Goal: Task Accomplishment & Management: Manage account settings

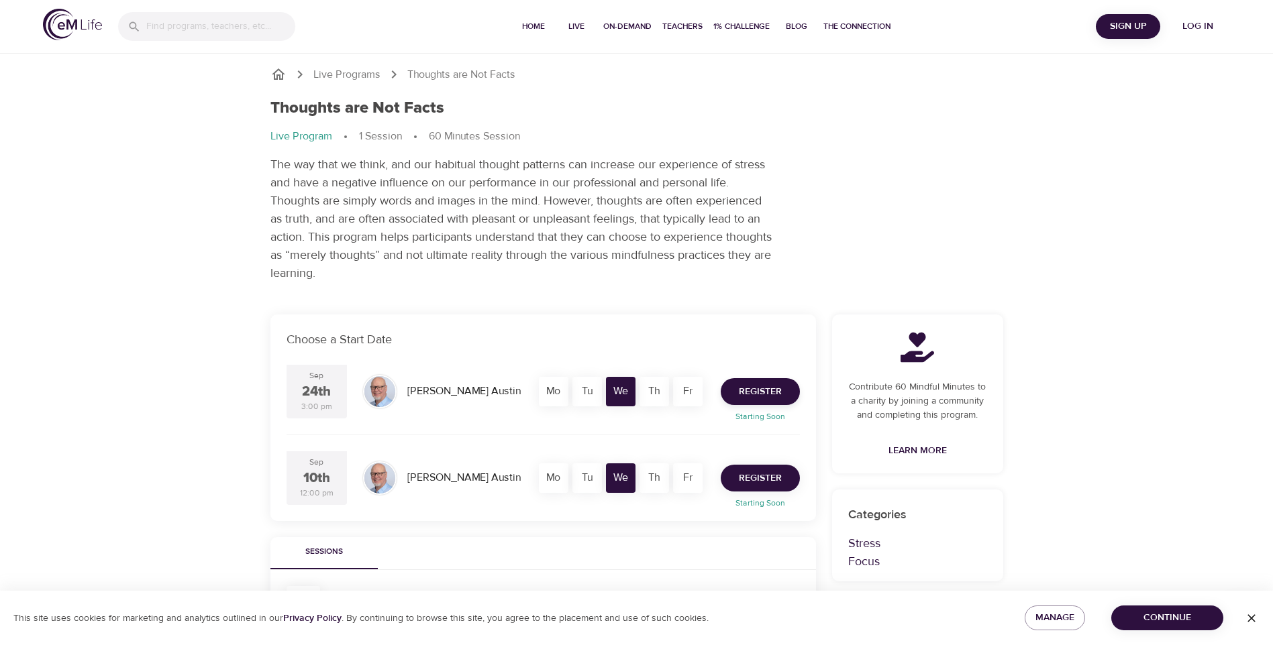
click at [772, 476] on span "Register" at bounding box center [760, 478] width 43 height 17
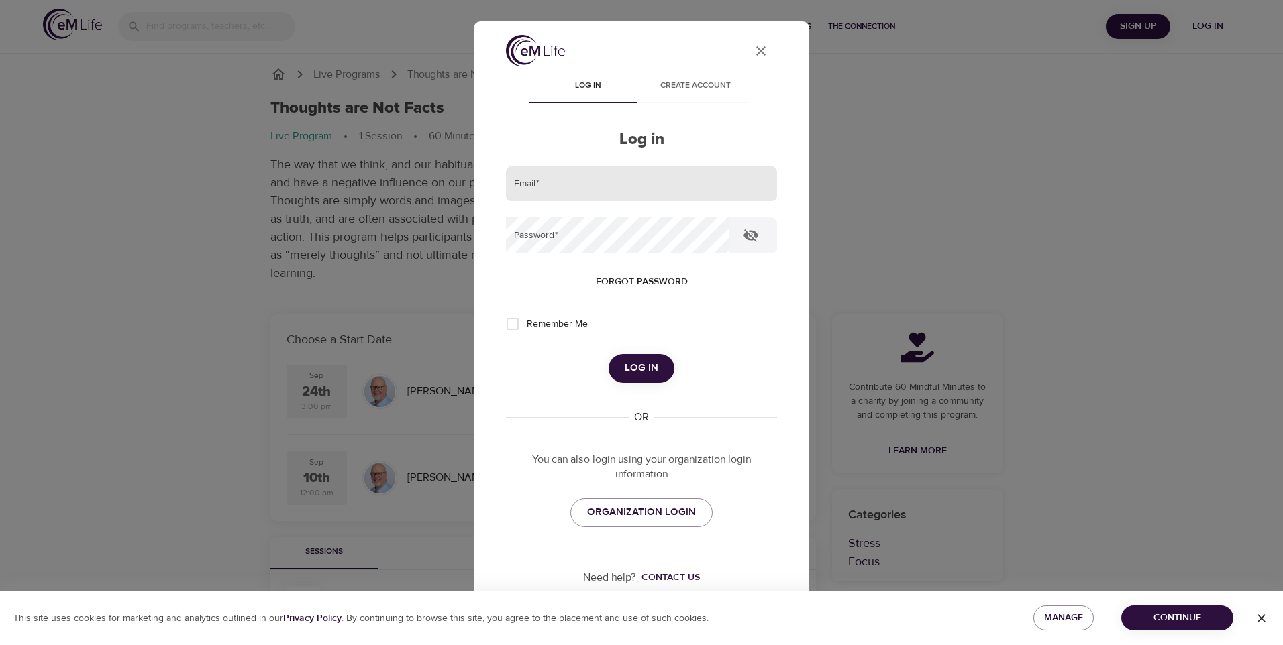
click at [593, 196] on input "email" at bounding box center [641, 184] width 271 height 36
type input "[PERSON_NAME][EMAIL_ADDRESS][DOMAIN_NAME]"
click at [632, 279] on span "Forgot password" at bounding box center [642, 282] width 92 height 17
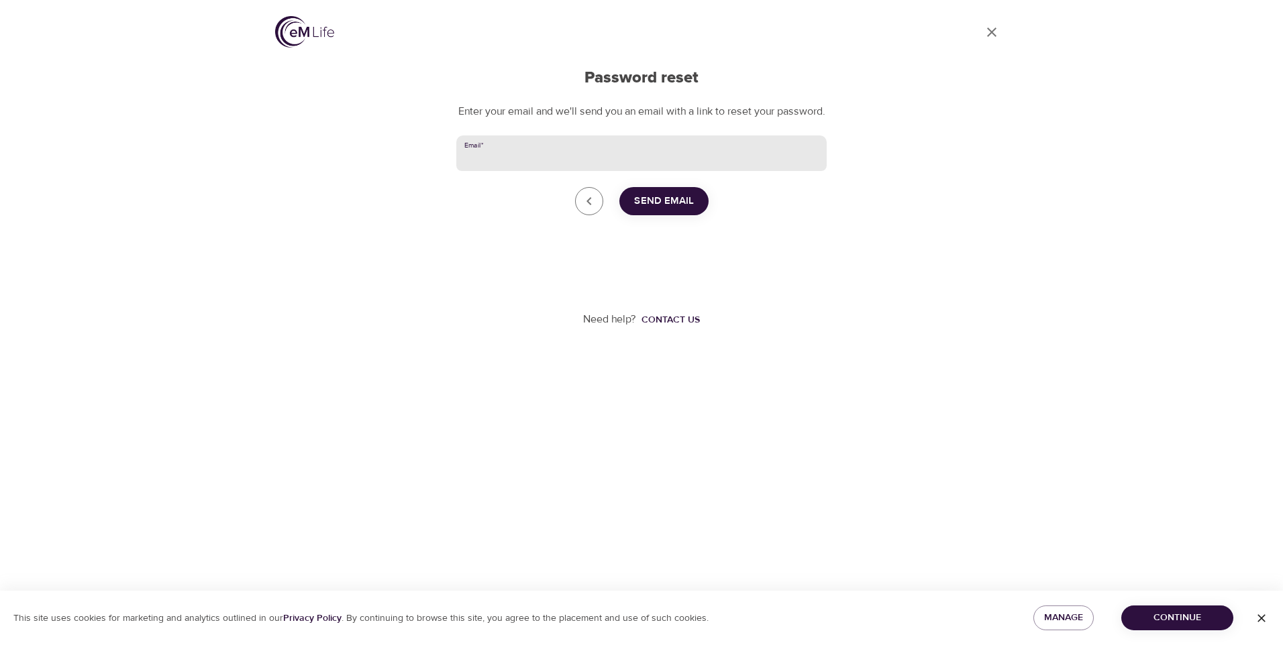
click at [506, 172] on input "Email   *" at bounding box center [641, 154] width 370 height 36
type input "[PERSON_NAME][EMAIL_ADDRESS][DOMAIN_NAME]"
click at [669, 210] on span "Send Email" at bounding box center [664, 201] width 60 height 17
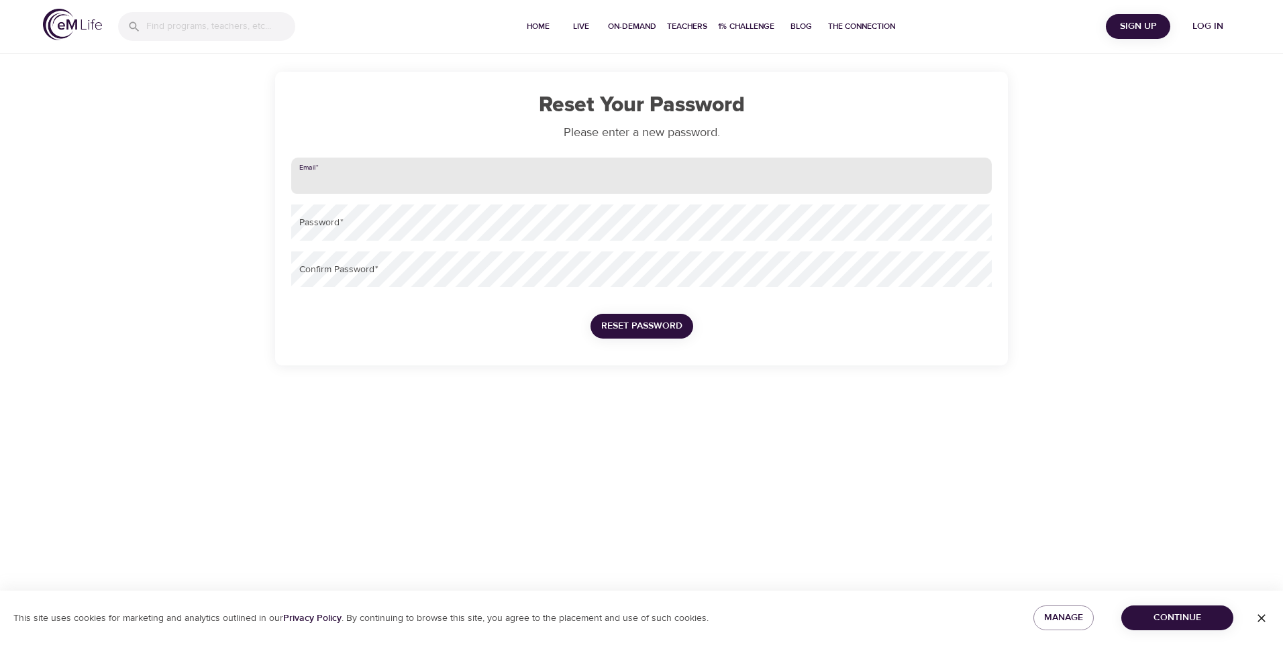
click at [348, 182] on input "email" at bounding box center [641, 176] width 700 height 36
type input "[PERSON_NAME][EMAIL_ADDRESS][DOMAIN_NAME]"
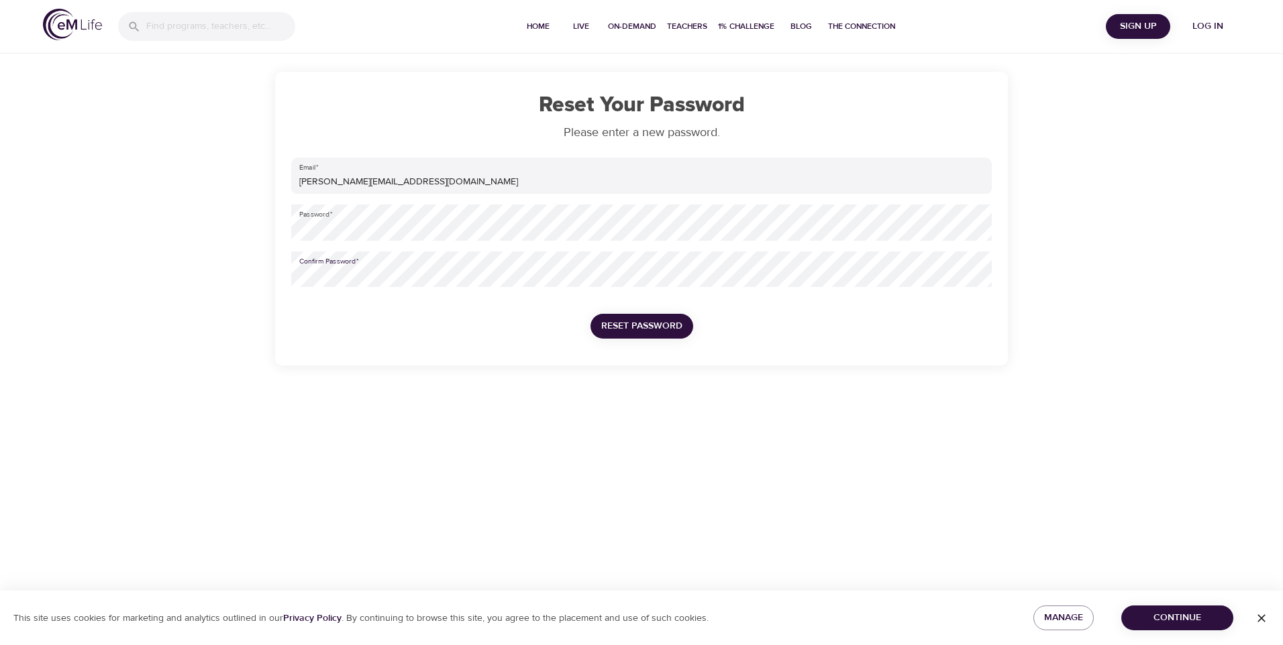
click at [621, 316] on button "Reset Password" at bounding box center [641, 326] width 103 height 25
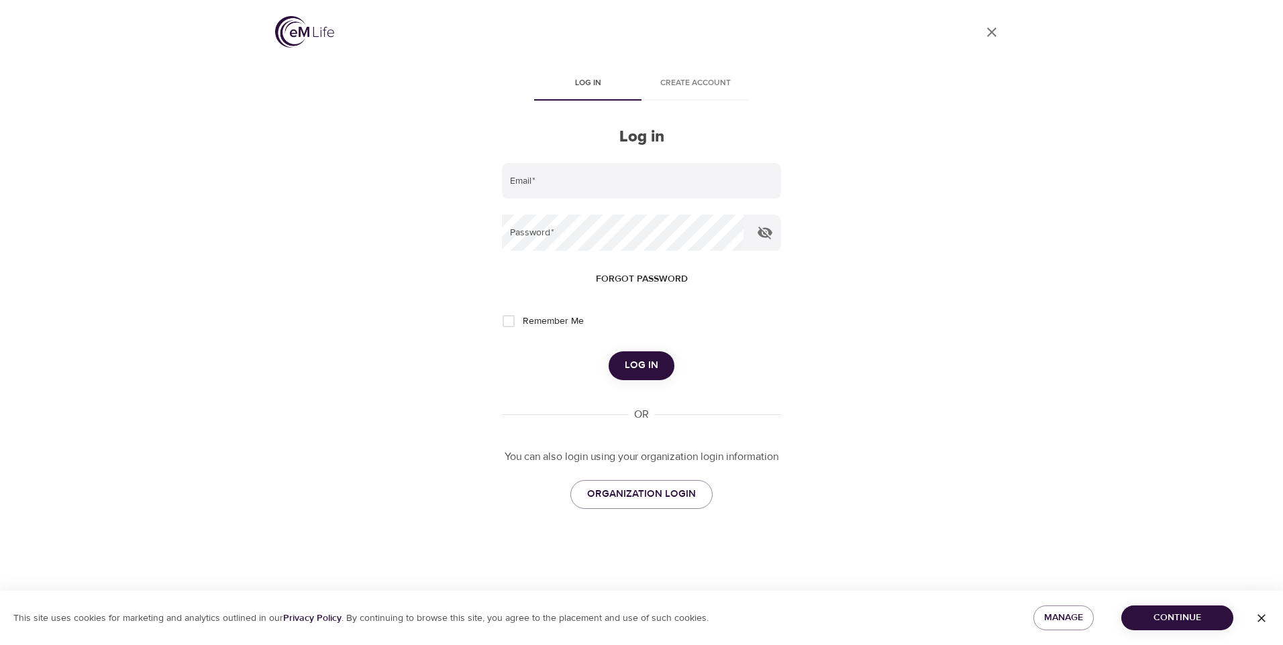
type input "[PERSON_NAME][EMAIL_ADDRESS][DOMAIN_NAME]"
click at [643, 368] on span "Log in" at bounding box center [642, 365] width 34 height 17
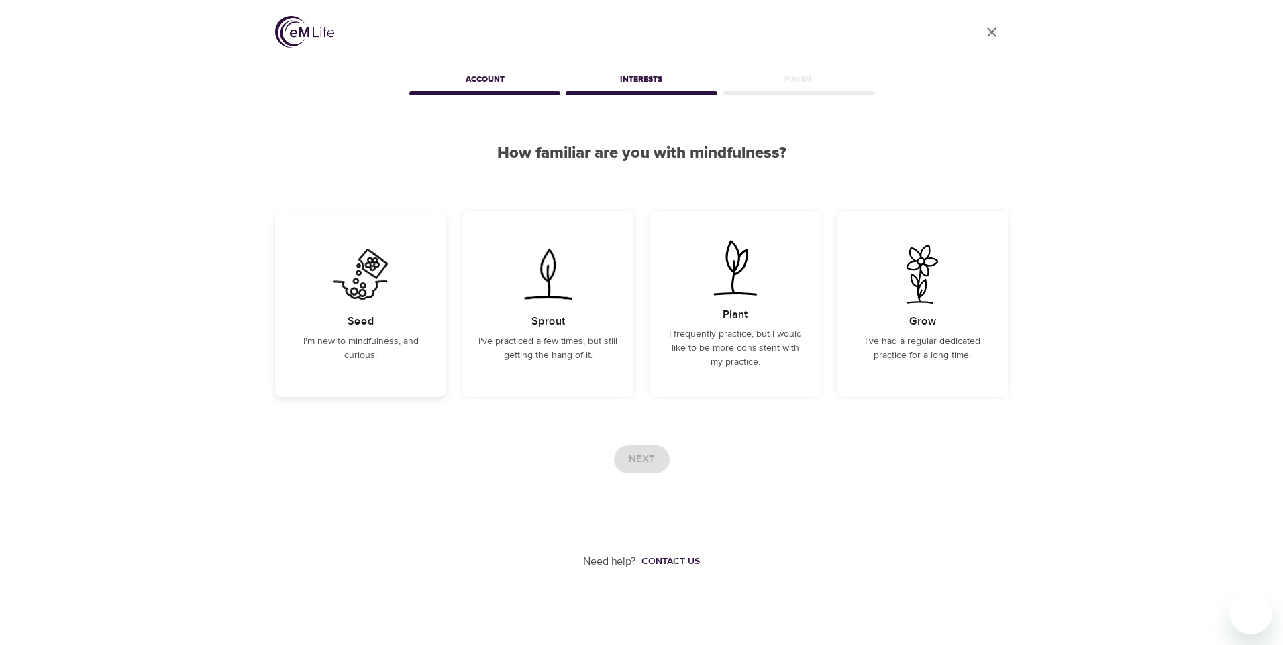
click at [364, 347] on p "I'm new to mindfulness, and curious." at bounding box center [360, 349] width 139 height 28
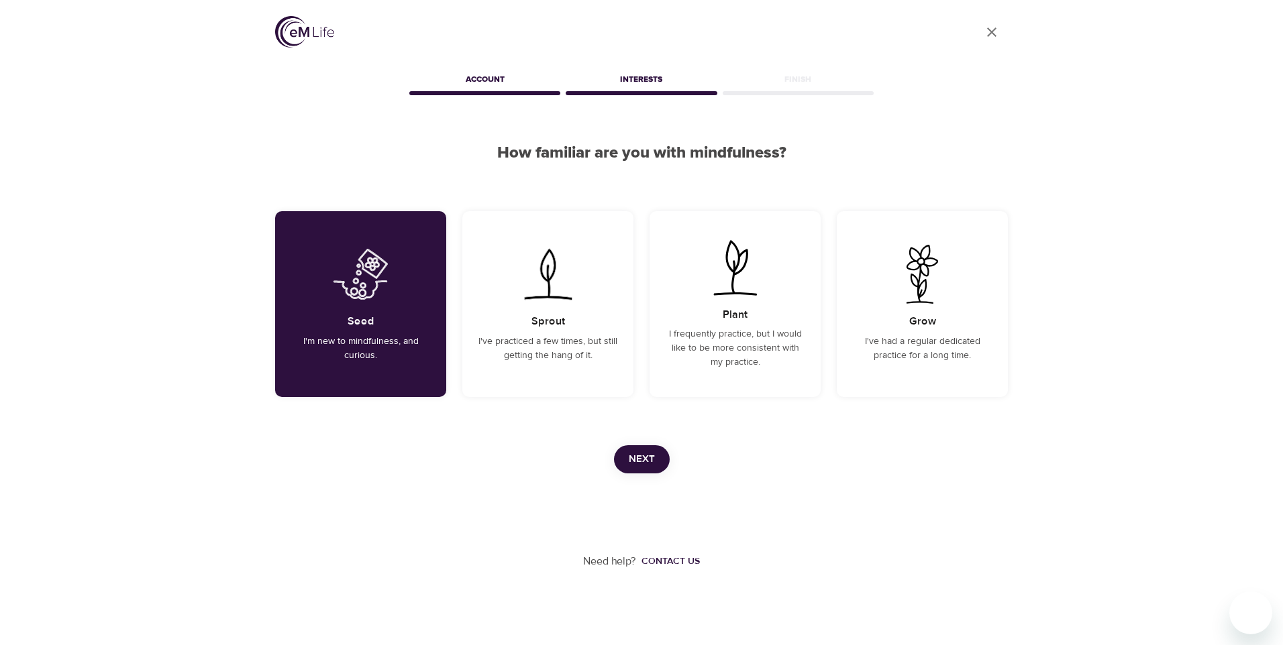
click at [647, 460] on span "Next" at bounding box center [642, 459] width 26 height 17
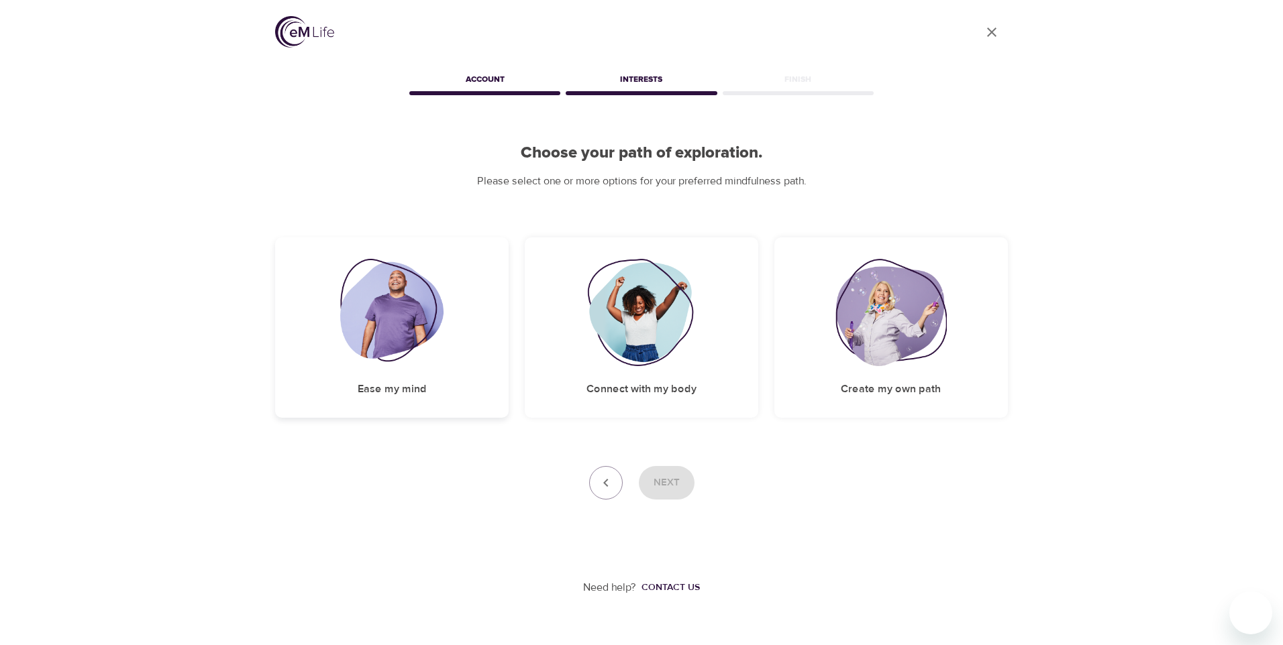
click at [361, 327] on img at bounding box center [392, 312] width 104 height 107
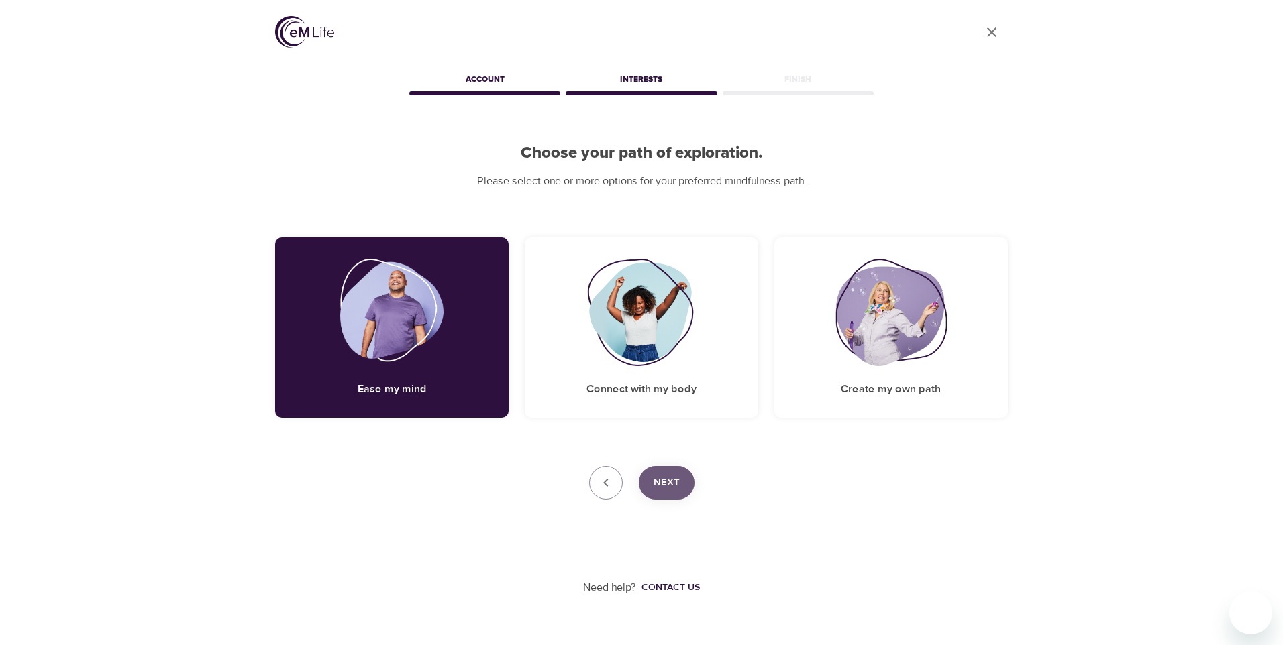
click at [670, 478] on span "Next" at bounding box center [666, 482] width 26 height 17
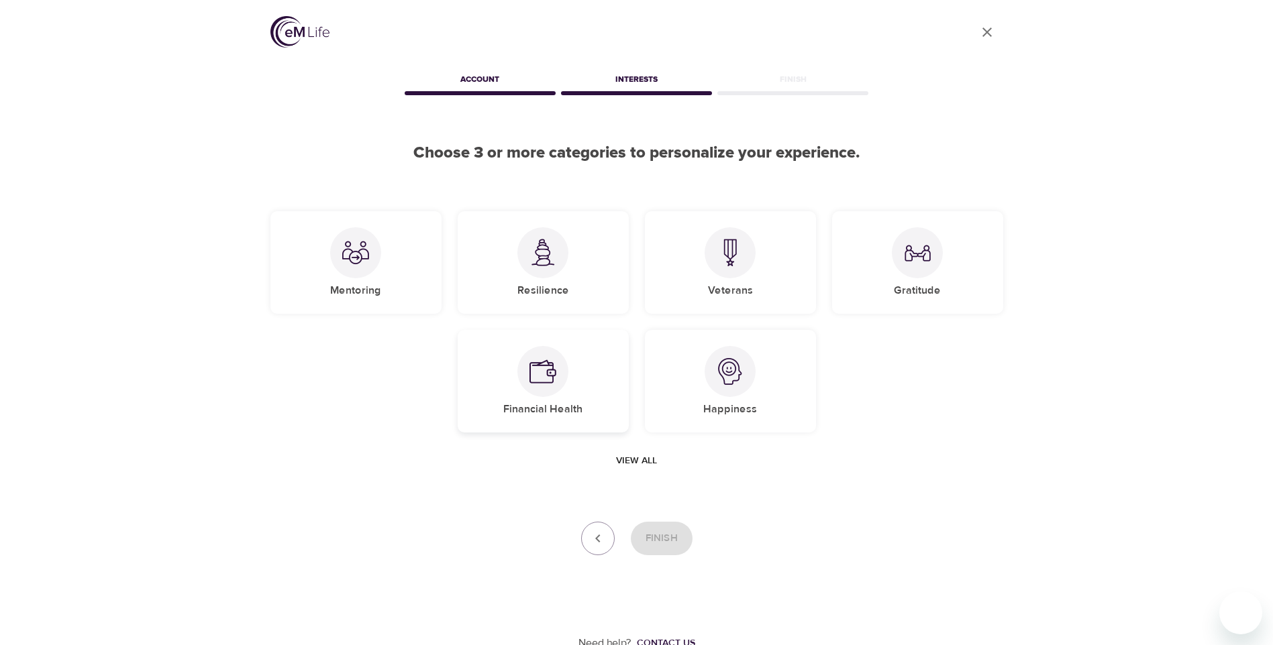
click at [546, 362] on img at bounding box center [542, 371] width 27 height 27
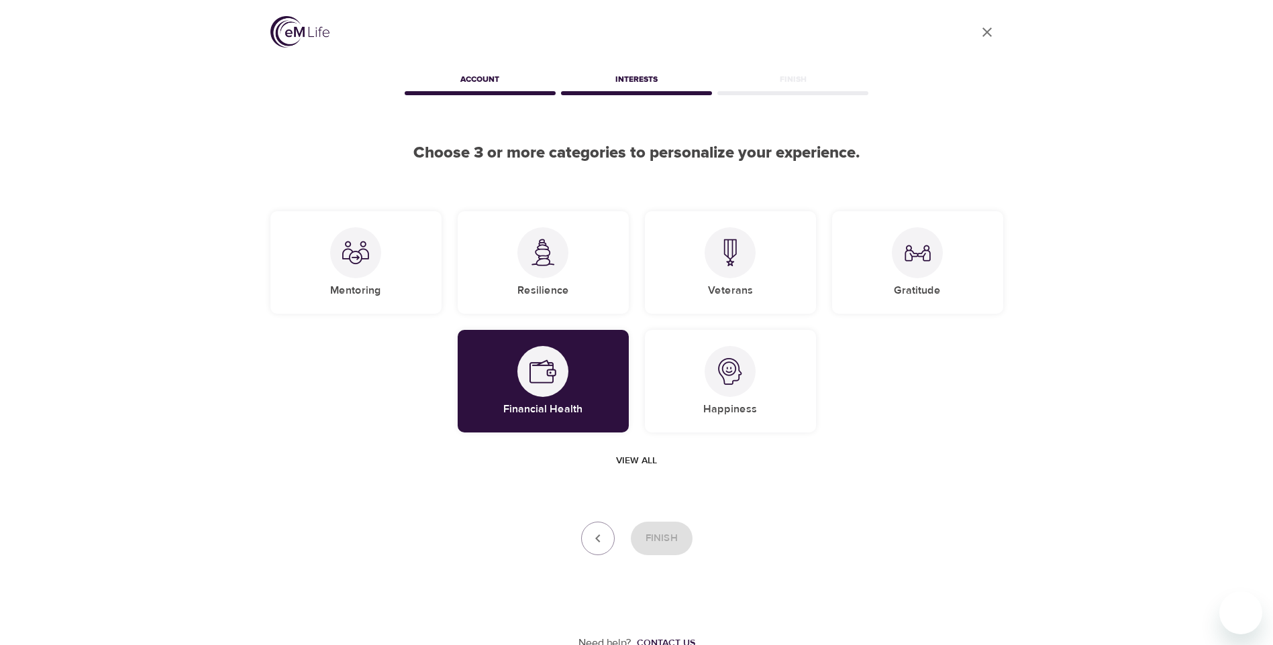
click at [642, 458] on span "View all" at bounding box center [636, 461] width 41 height 17
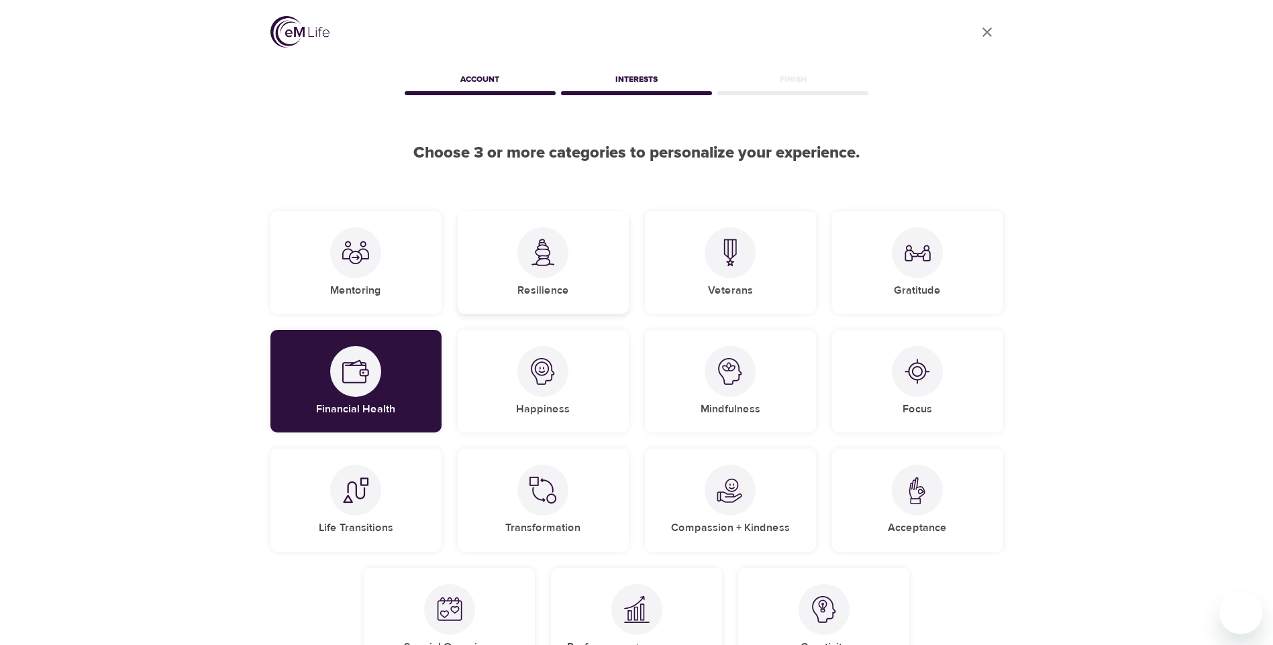
click at [548, 261] on img at bounding box center [542, 253] width 27 height 28
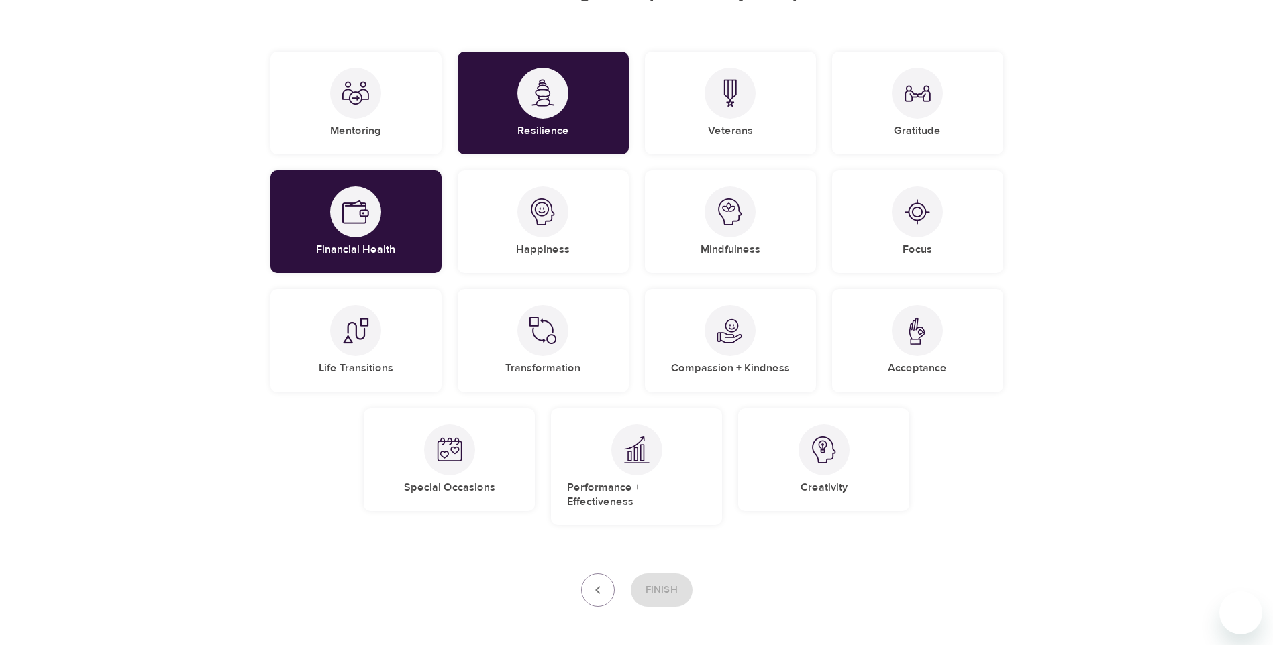
scroll to position [136, 0]
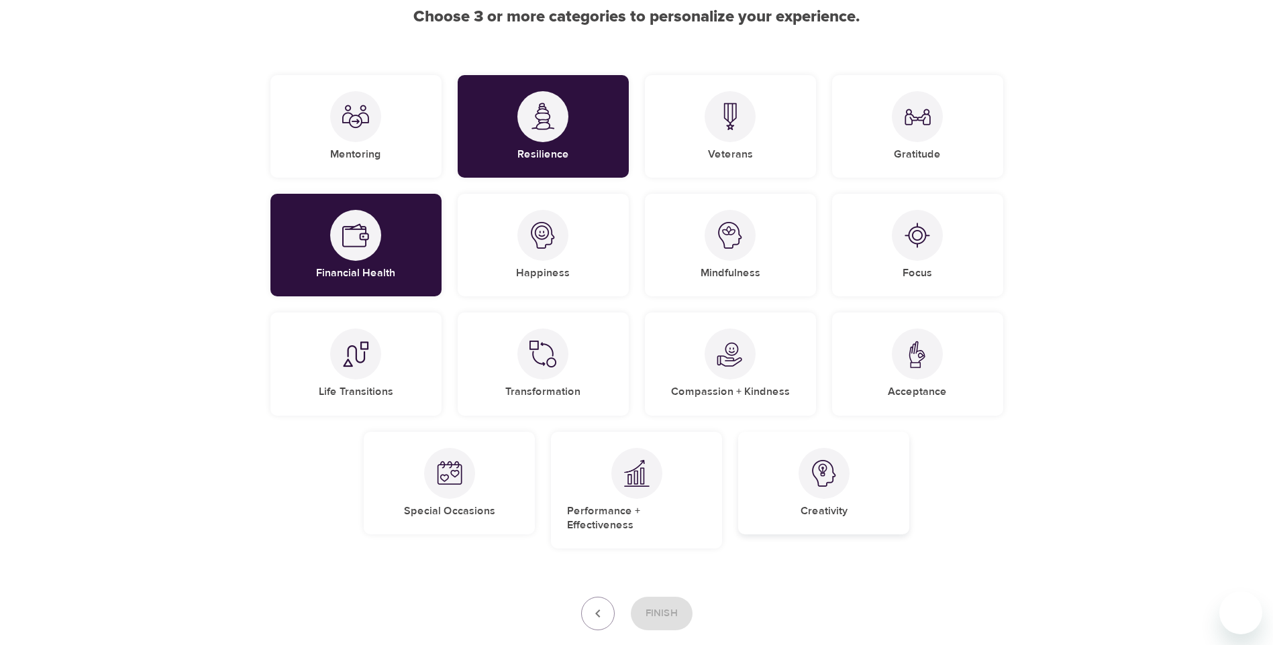
click at [809, 478] on div at bounding box center [823, 473] width 51 height 51
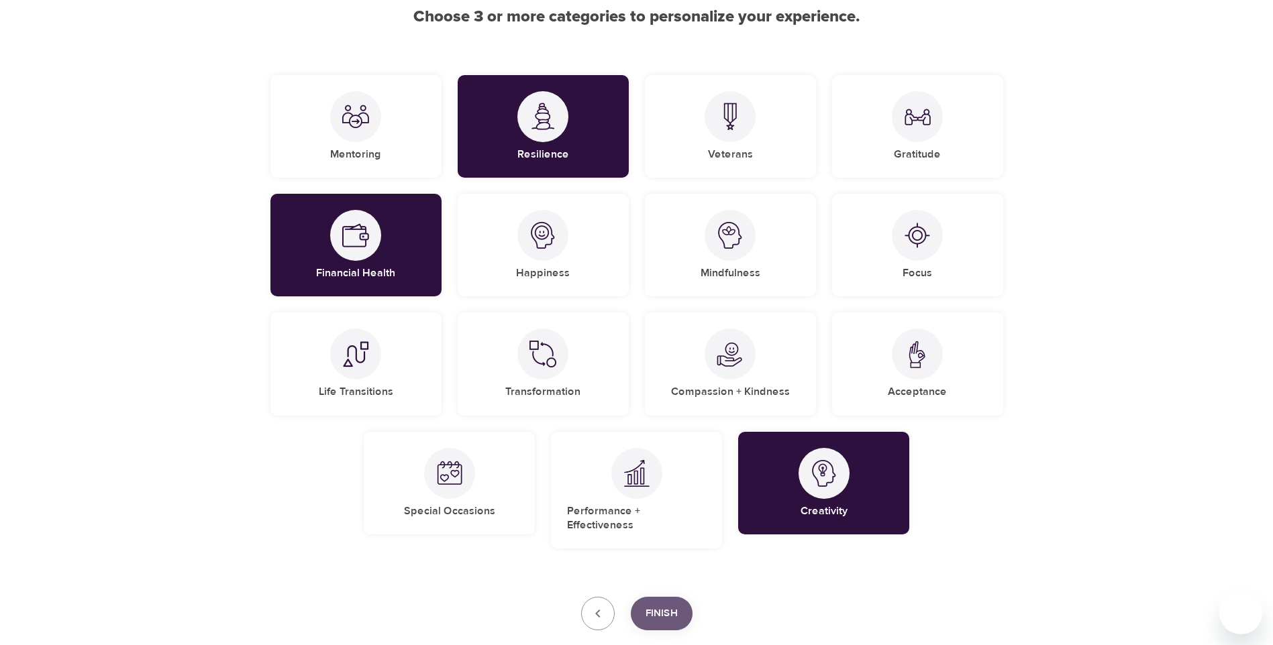
click at [658, 605] on span "Finish" at bounding box center [661, 613] width 32 height 17
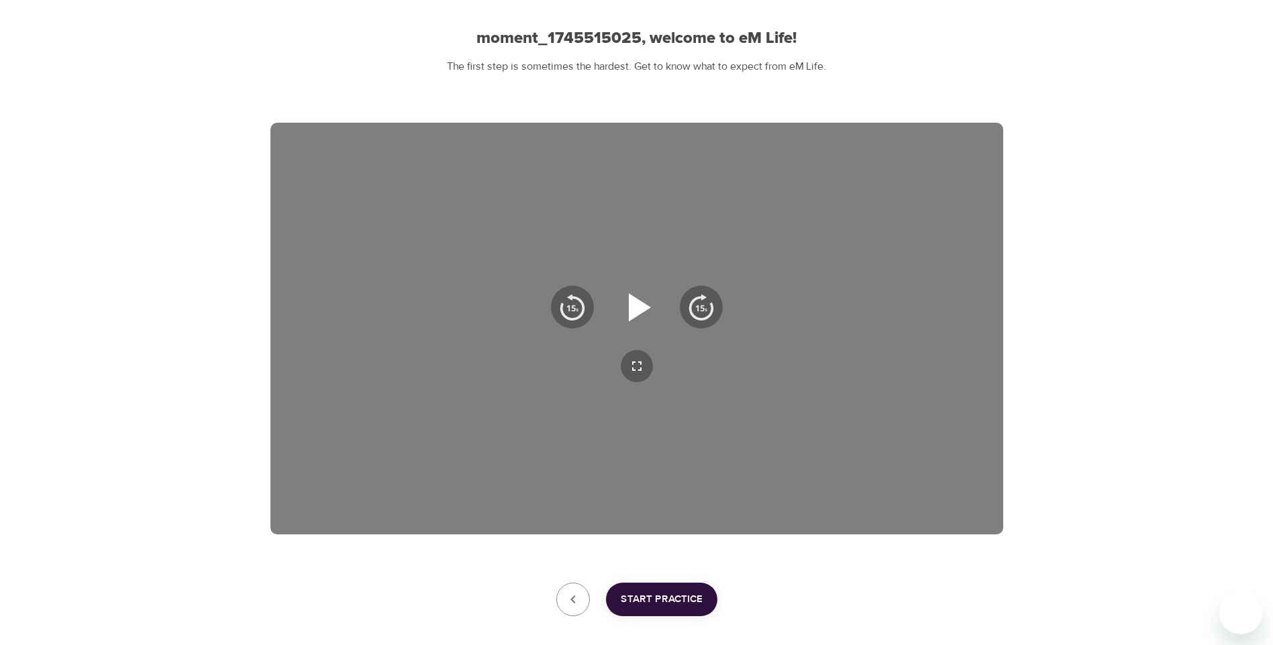
click at [645, 300] on icon "button" at bounding box center [637, 307] width 48 height 48
